Goal: Information Seeking & Learning: Learn about a topic

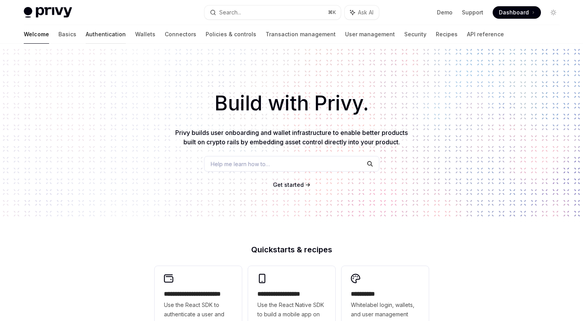
click at [86, 30] on link "Authentication" at bounding box center [106, 34] width 40 height 19
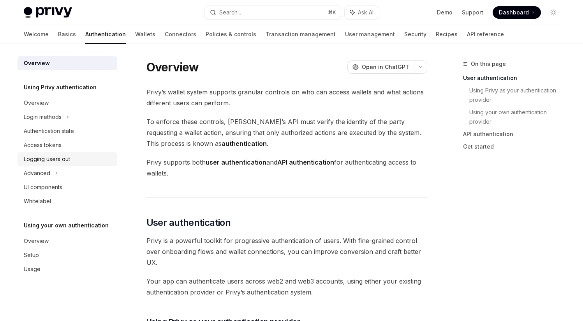
click at [73, 154] on link "Logging users out" at bounding box center [68, 159] width 100 height 14
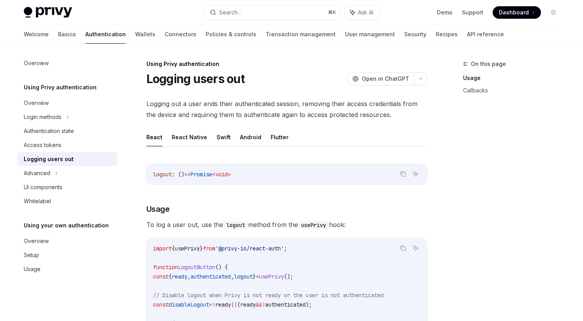
click at [64, 154] on link "Logging users out" at bounding box center [68, 159] width 100 height 14
click at [65, 135] on div "Authentication state" at bounding box center [49, 130] width 50 height 9
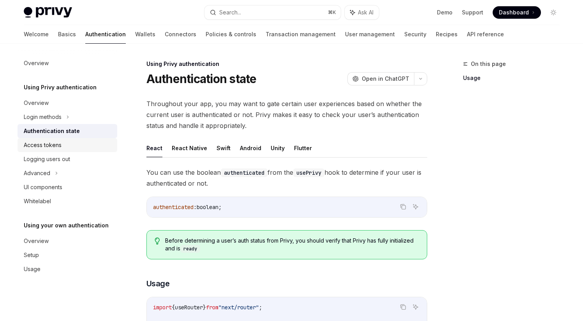
click at [65, 144] on div "Access tokens" at bounding box center [68, 144] width 89 height 9
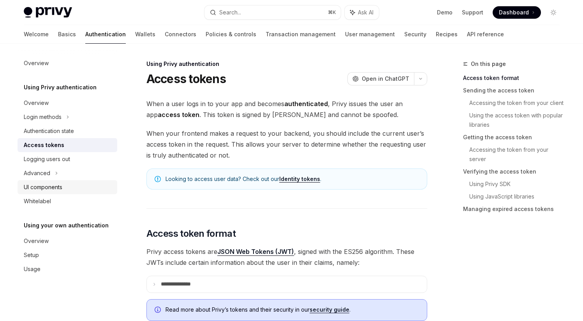
click at [64, 184] on div "UI components" at bounding box center [68, 186] width 89 height 9
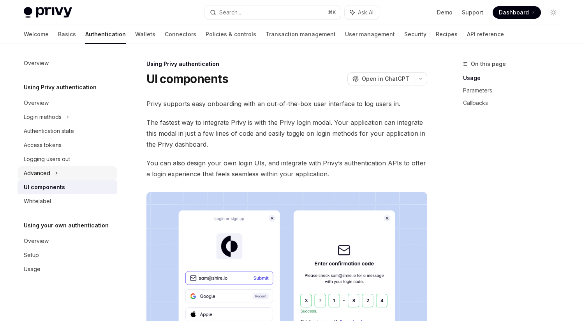
click at [68, 172] on div "Advanced" at bounding box center [68, 173] width 100 height 14
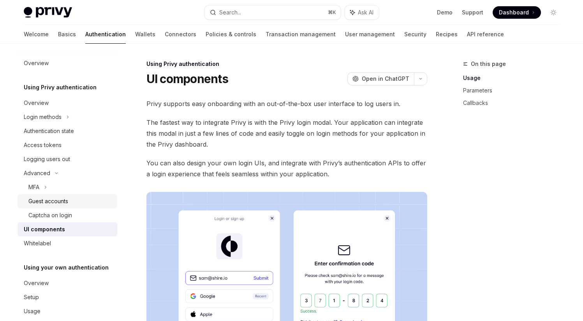
click at [67, 195] on link "Guest accounts" at bounding box center [68, 201] width 100 height 14
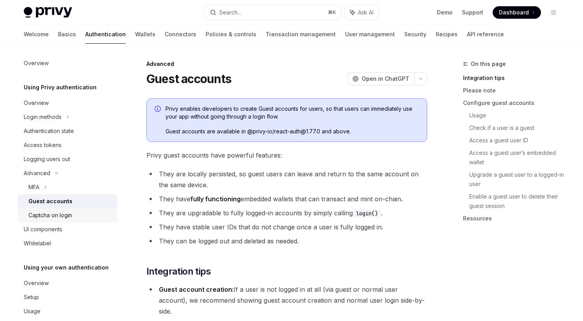
click at [67, 211] on div "Captcha on login" at bounding box center [50, 214] width 44 height 9
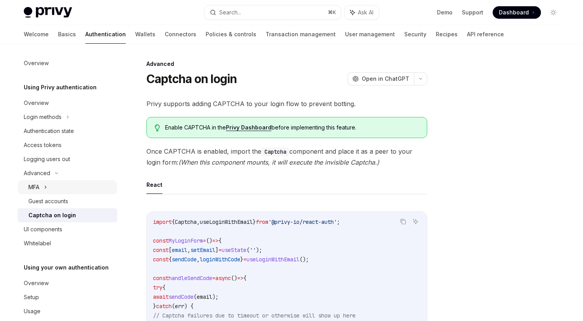
click at [67, 190] on div "MFA" at bounding box center [68, 187] width 100 height 14
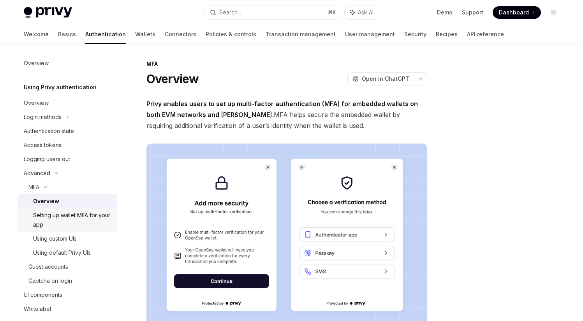
click at [65, 210] on div "Setting up wallet MFA for your app" at bounding box center [72, 219] width 79 height 19
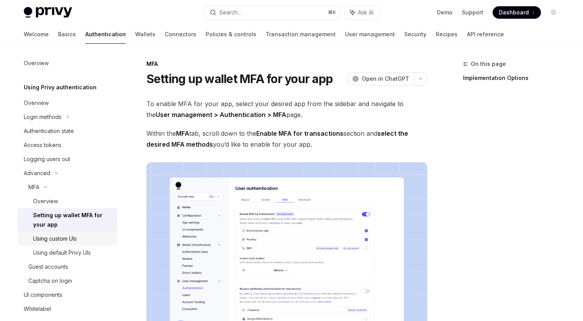
click at [65, 232] on link "Using custom UIs" at bounding box center [68, 238] width 100 height 14
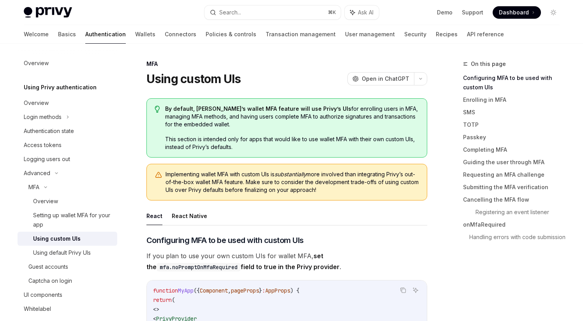
click at [199, 9] on div "Privy Docs home page Search... ⌘ K Ask AI Demo Support Dashboard Dashboard Sear…" at bounding box center [292, 12] width 536 height 25
click at [206, 32] on link "Policies & controls" at bounding box center [231, 34] width 51 height 19
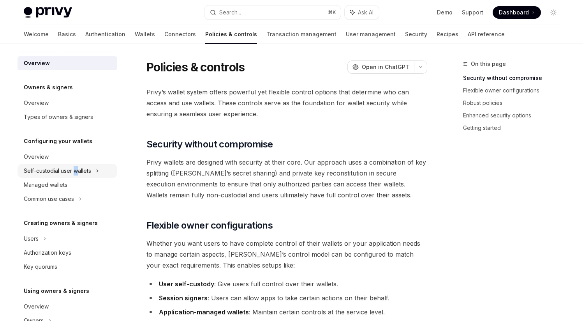
click at [76, 171] on div "Self-custodial user wallets" at bounding box center [57, 170] width 67 height 9
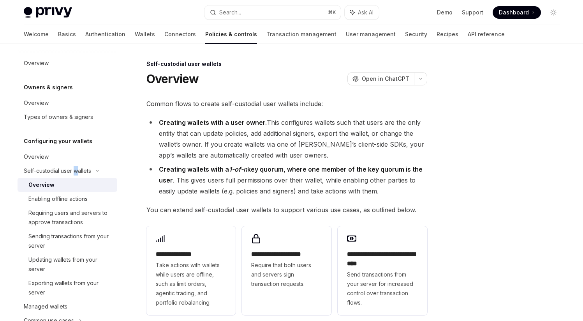
click at [75, 189] on div "Overview" at bounding box center [70, 184] width 84 height 9
click at [85, 193] on link "Enabling offline actions" at bounding box center [68, 199] width 100 height 14
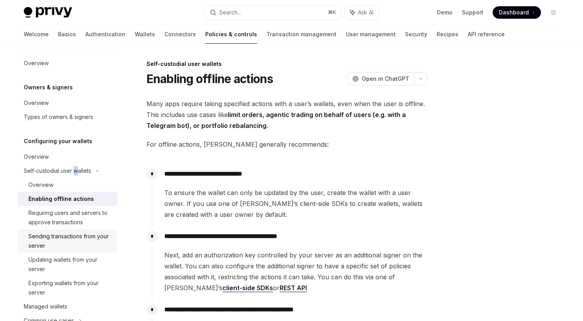
click at [81, 240] on div "Sending transactions from your server" at bounding box center [70, 240] width 84 height 19
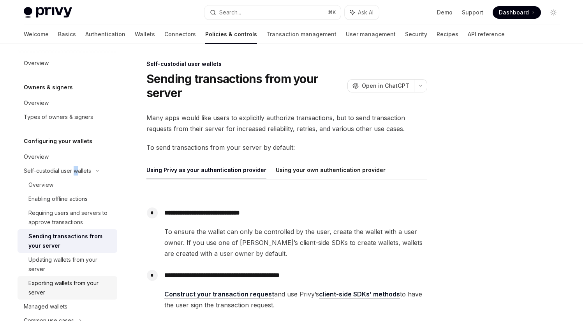
click at [78, 280] on div "Exporting wallets from your server" at bounding box center [70, 287] width 84 height 19
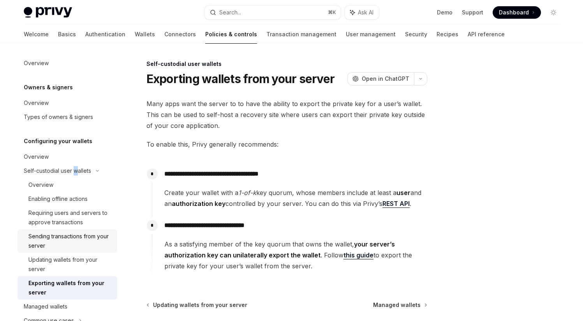
click at [83, 248] on div "Sending transactions from your server" at bounding box center [70, 240] width 84 height 19
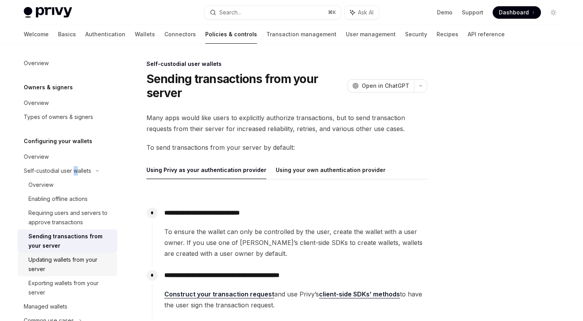
click at [82, 267] on div "Updating wallets from your server" at bounding box center [70, 264] width 84 height 19
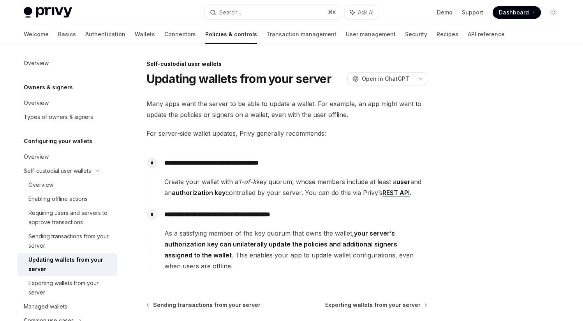
click at [73, 92] on h5 "Configuring your wallets" at bounding box center [48, 87] width 49 height 9
click at [83, 104] on div "Overview" at bounding box center [68, 102] width 89 height 9
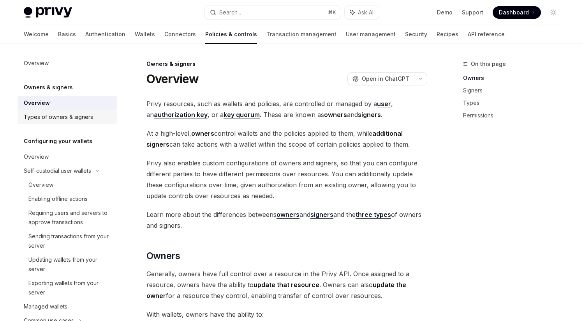
click at [83, 113] on div "Types of owners & signers" at bounding box center [58, 116] width 69 height 9
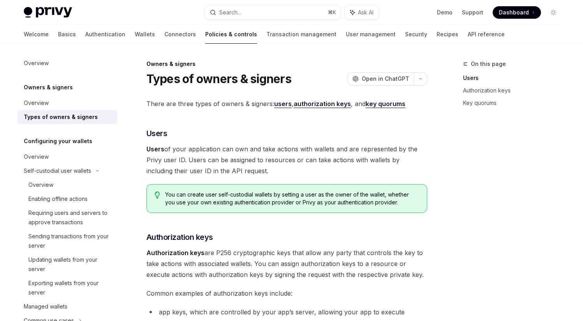
scroll to position [237, 0]
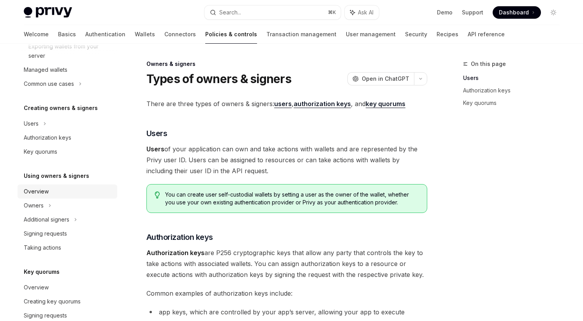
click at [60, 197] on link "Overview" at bounding box center [68, 191] width 100 height 14
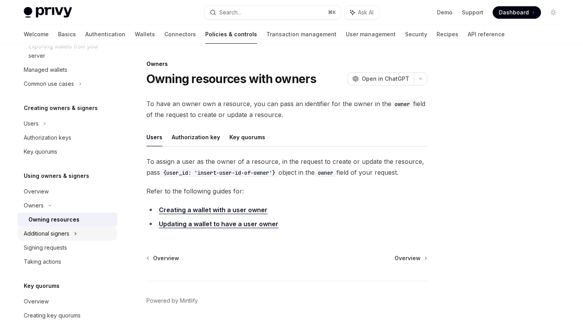
click at [60, 228] on div "Additional signers" at bounding box center [68, 233] width 100 height 14
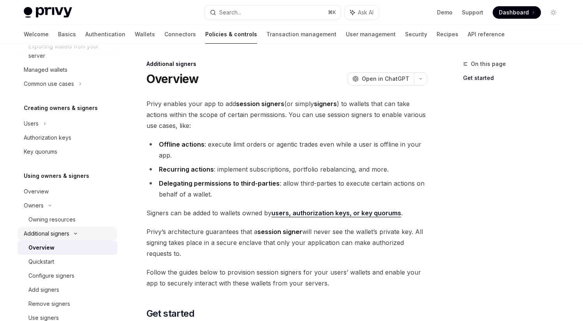
click at [60, 237] on div "Additional signers" at bounding box center [47, 233] width 46 height 9
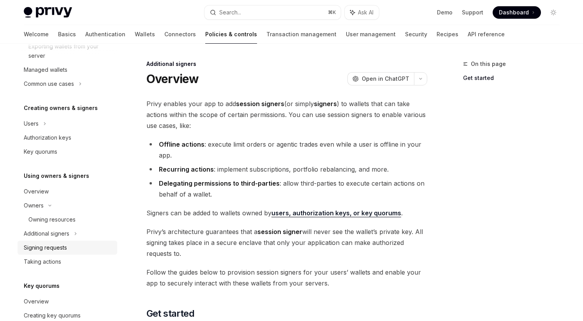
click at [60, 253] on link "Signing requests" at bounding box center [68, 247] width 100 height 14
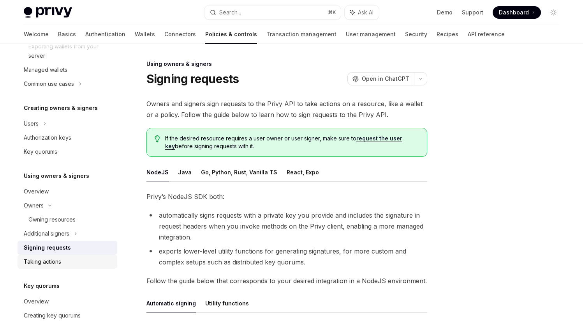
click at [60, 265] on div "Taking actions" at bounding box center [42, 261] width 37 height 9
type textarea "*"
